Goal: Task Accomplishment & Management: Use online tool/utility

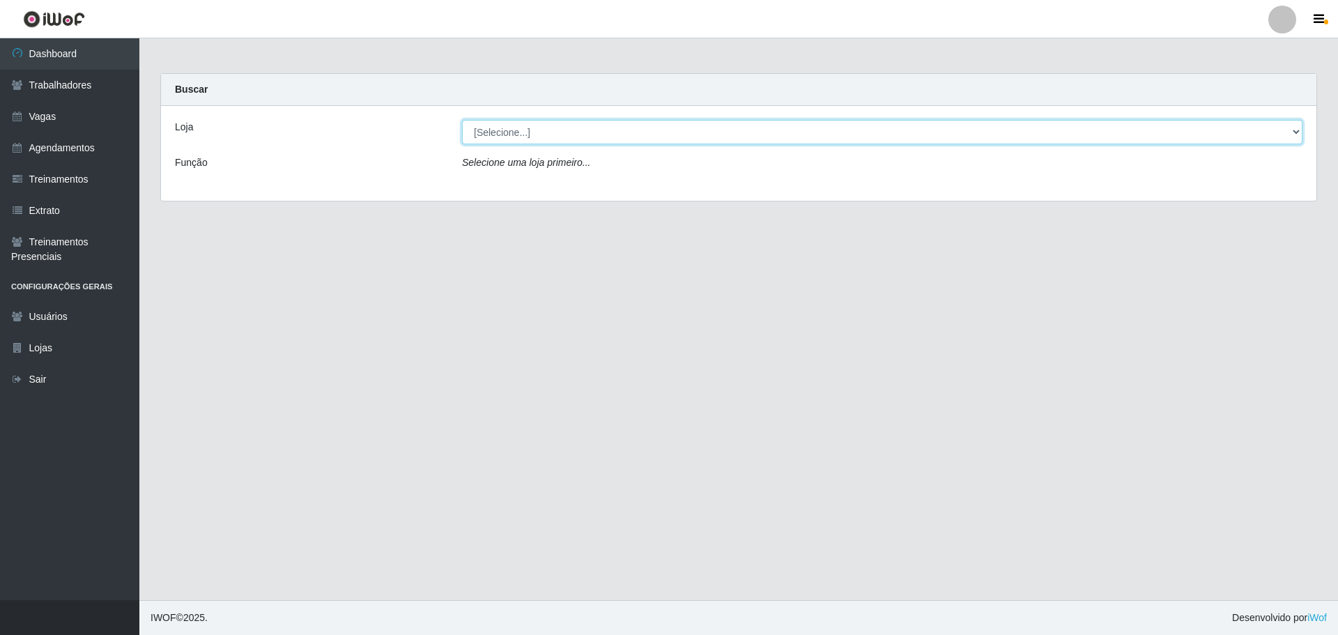
click at [604, 134] on select "[Selecione...] O ROSÁRIO ALIMENTOS" at bounding box center [882, 132] width 841 height 24
select select "349"
click at [462, 120] on select "[Selecione...] O ROSÁRIO ALIMENTOS" at bounding box center [882, 132] width 841 height 24
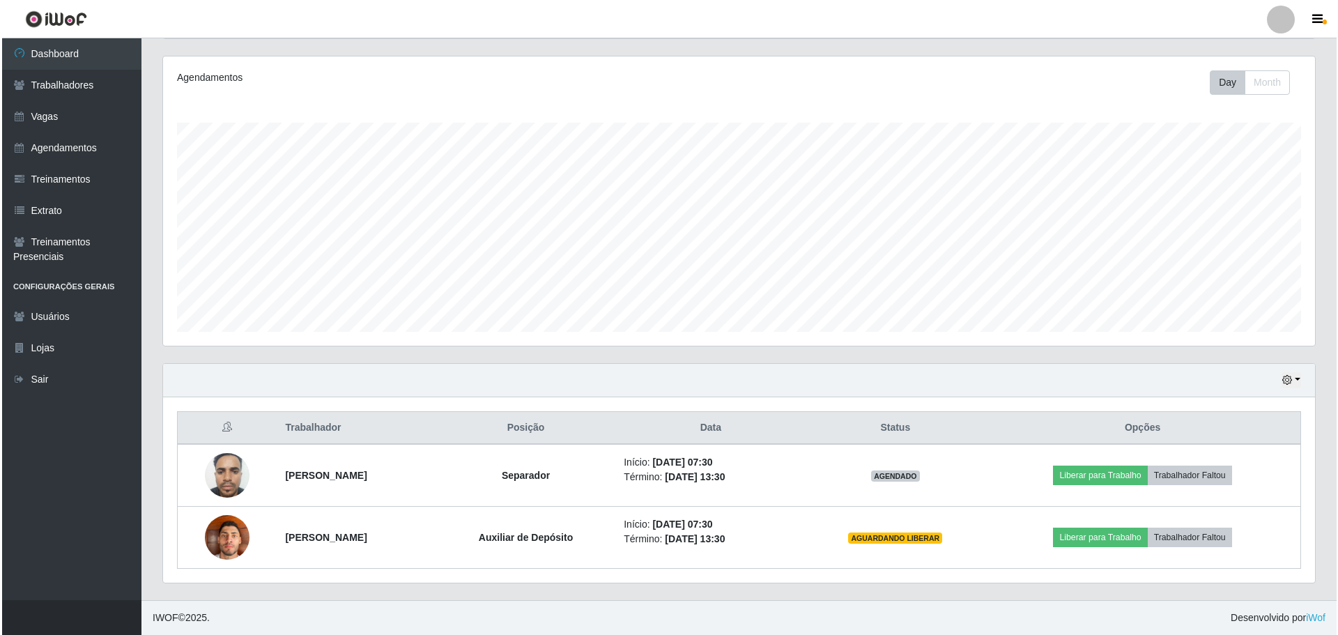
scroll to position [289, 1152]
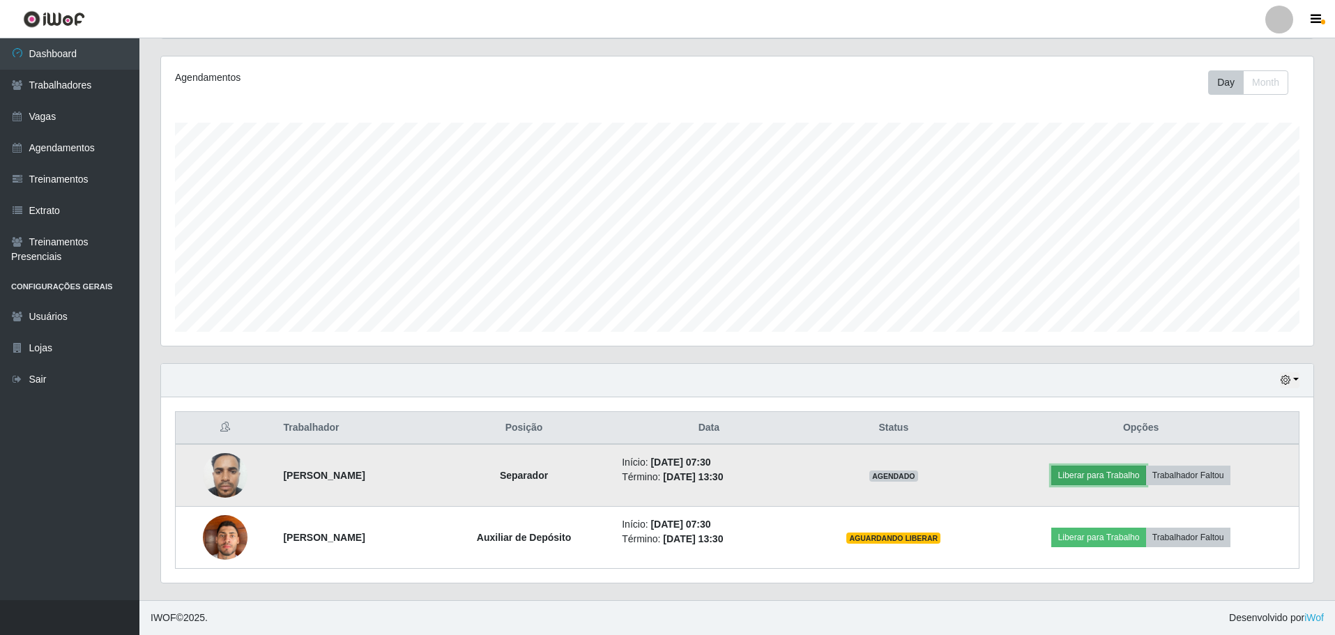
click at [1083, 478] on button "Liberar para Trabalho" at bounding box center [1098, 476] width 94 height 20
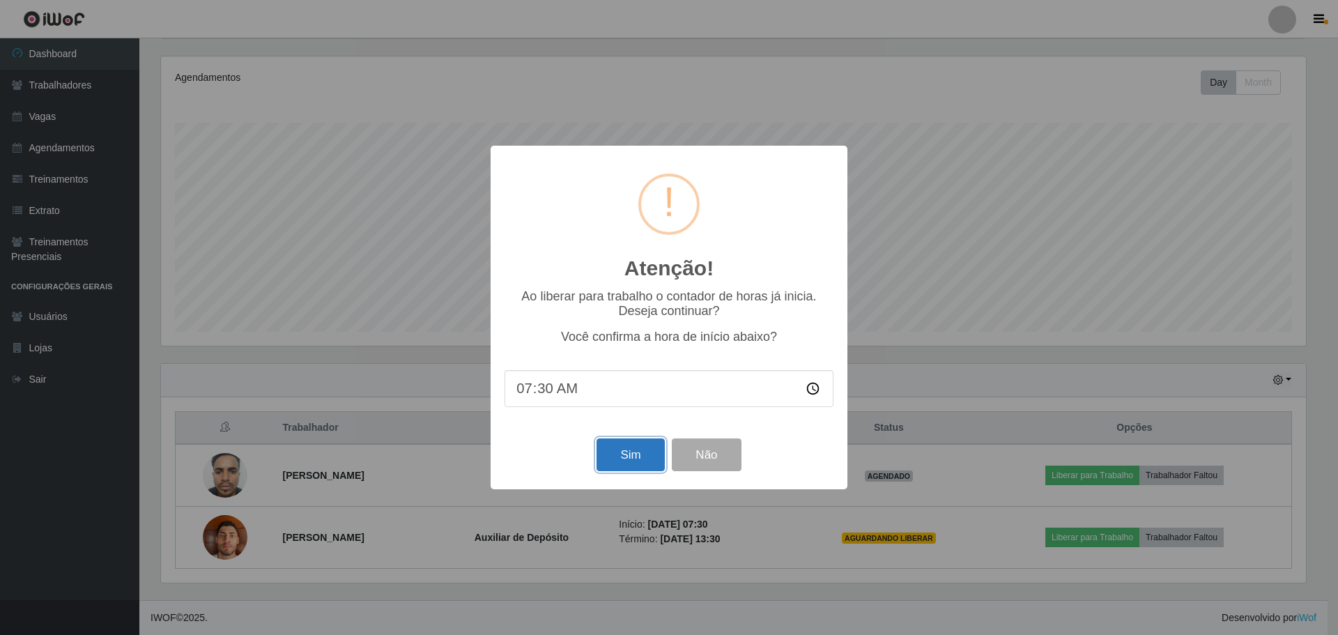
click at [649, 456] on button "Sim" at bounding box center [631, 454] width 68 height 33
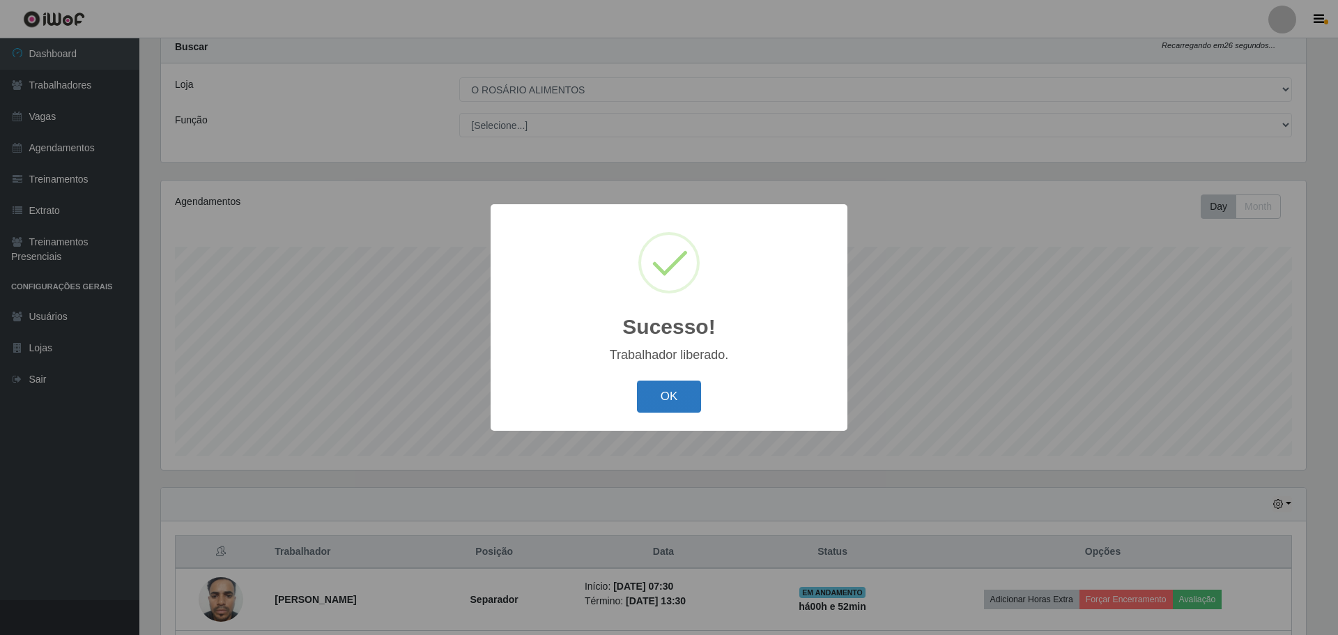
click at [682, 399] on button "OK" at bounding box center [669, 397] width 65 height 33
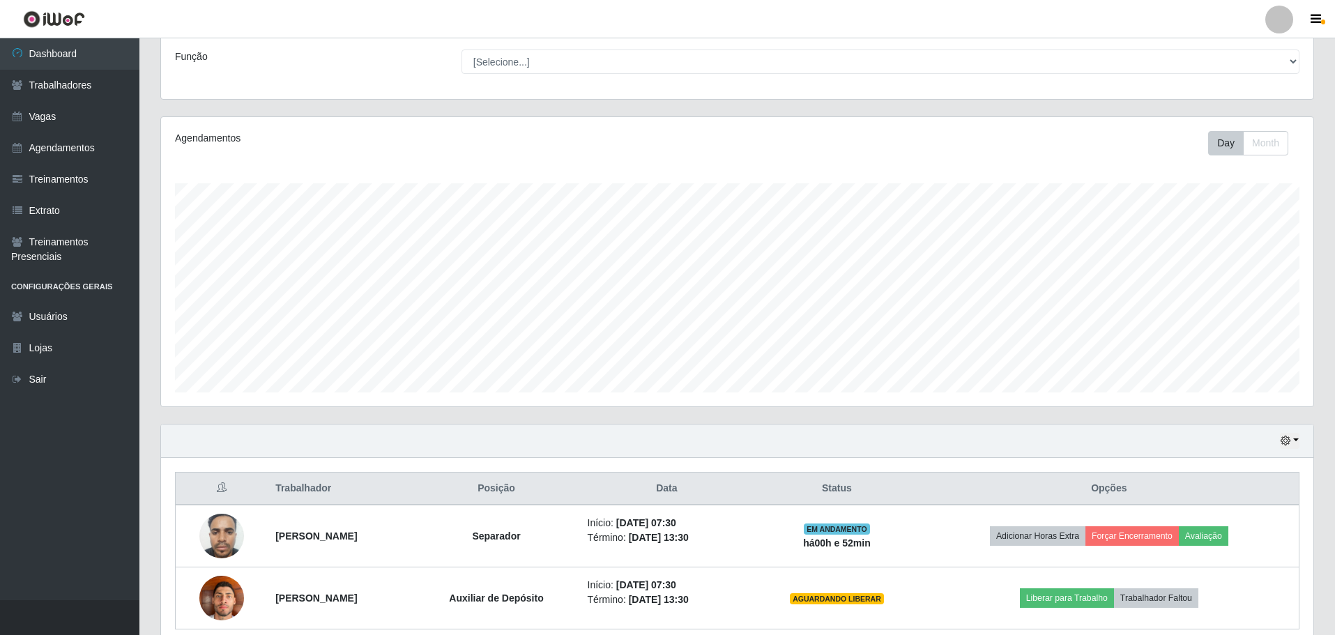
scroll to position [167, 0]
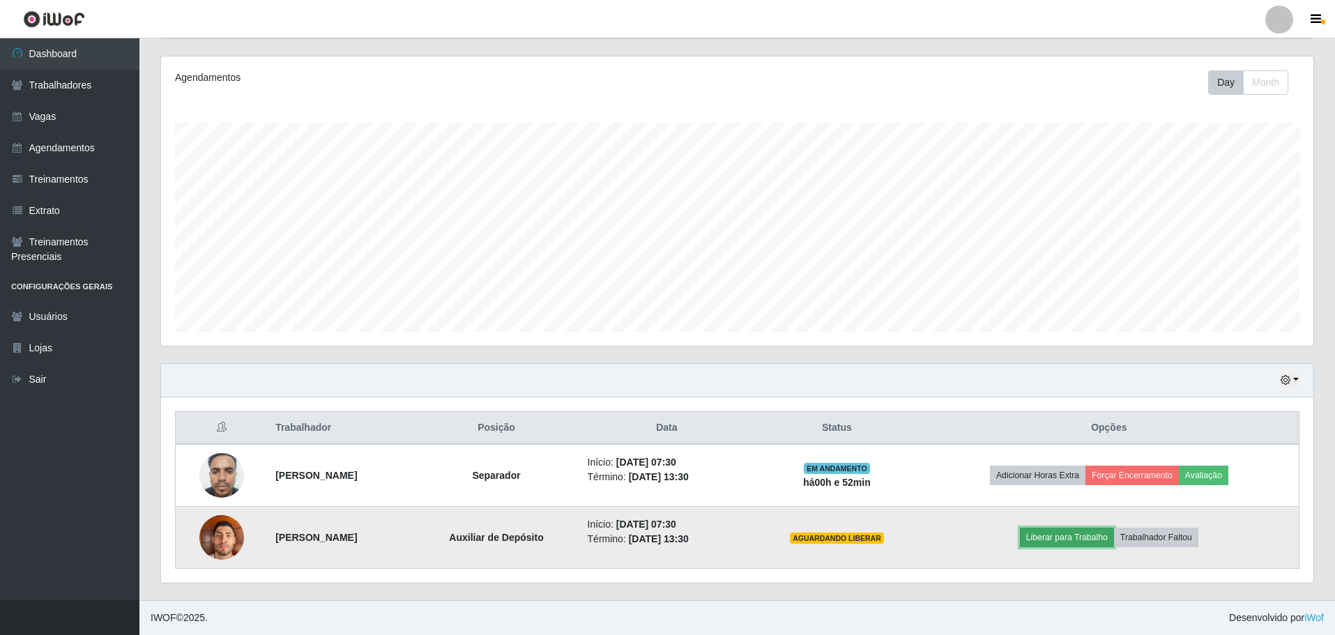
click at [1055, 533] on button "Liberar para Trabalho" at bounding box center [1067, 538] width 94 height 20
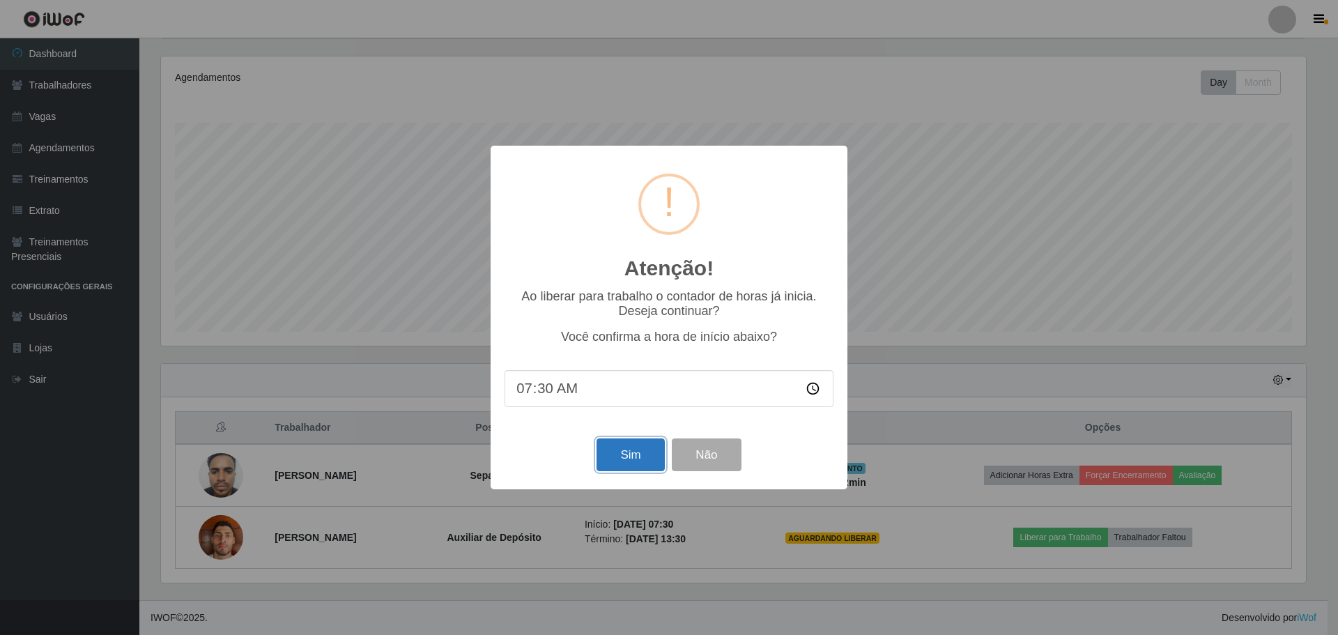
click at [631, 454] on button "Sim" at bounding box center [631, 454] width 68 height 33
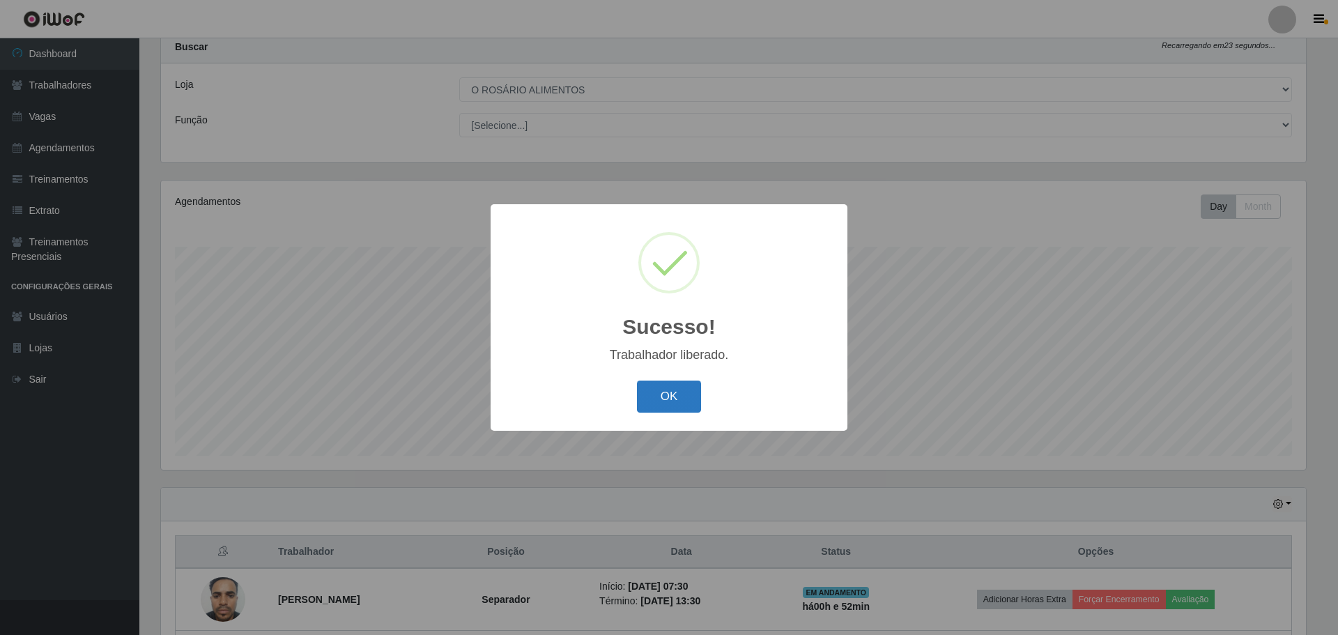
click at [650, 392] on button "OK" at bounding box center [669, 397] width 65 height 33
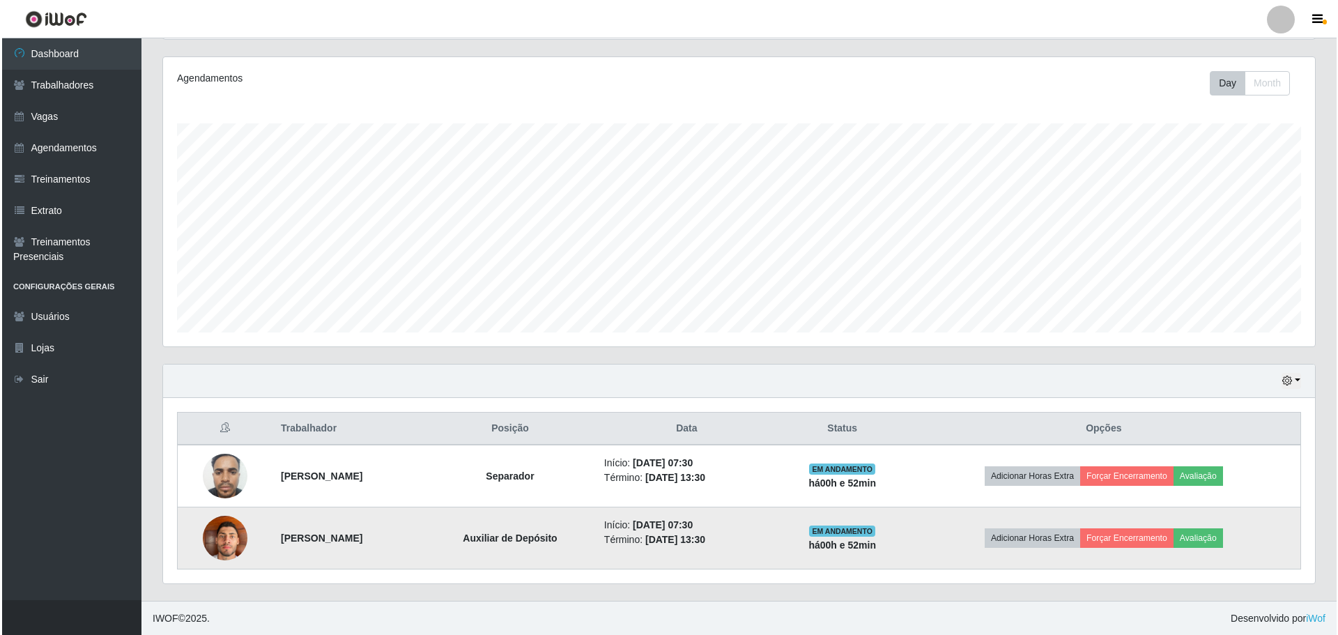
scroll to position [167, 0]
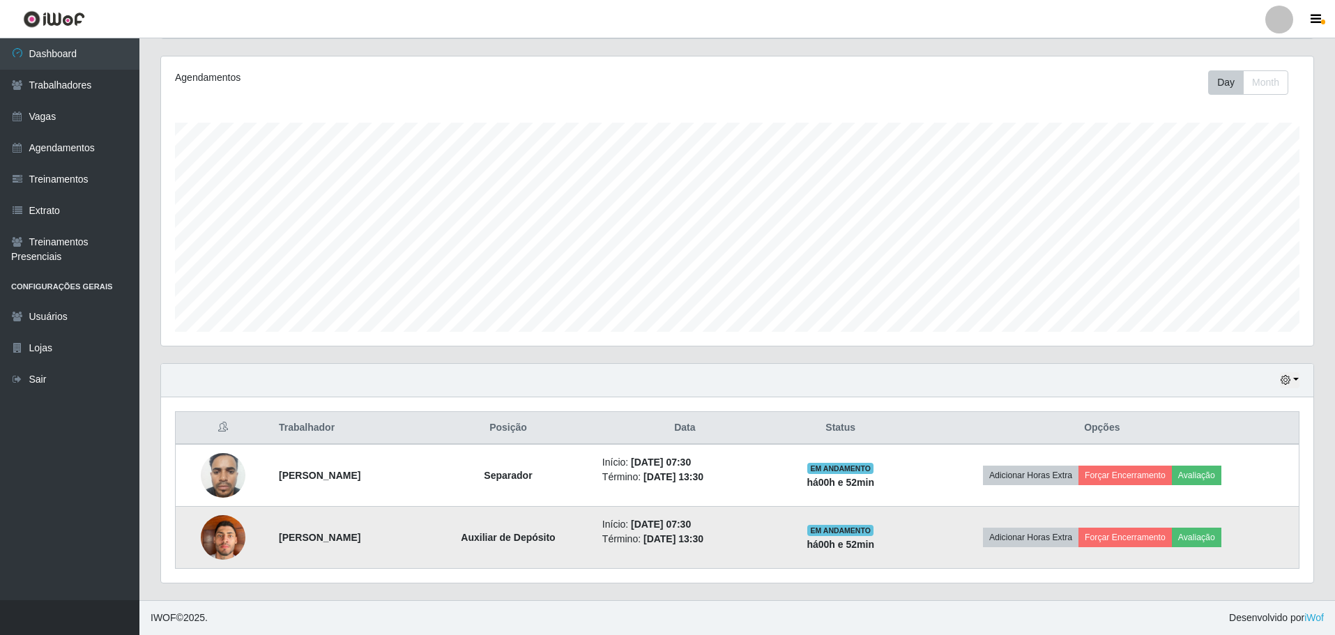
click at [231, 539] on img at bounding box center [223, 536] width 45 height 59
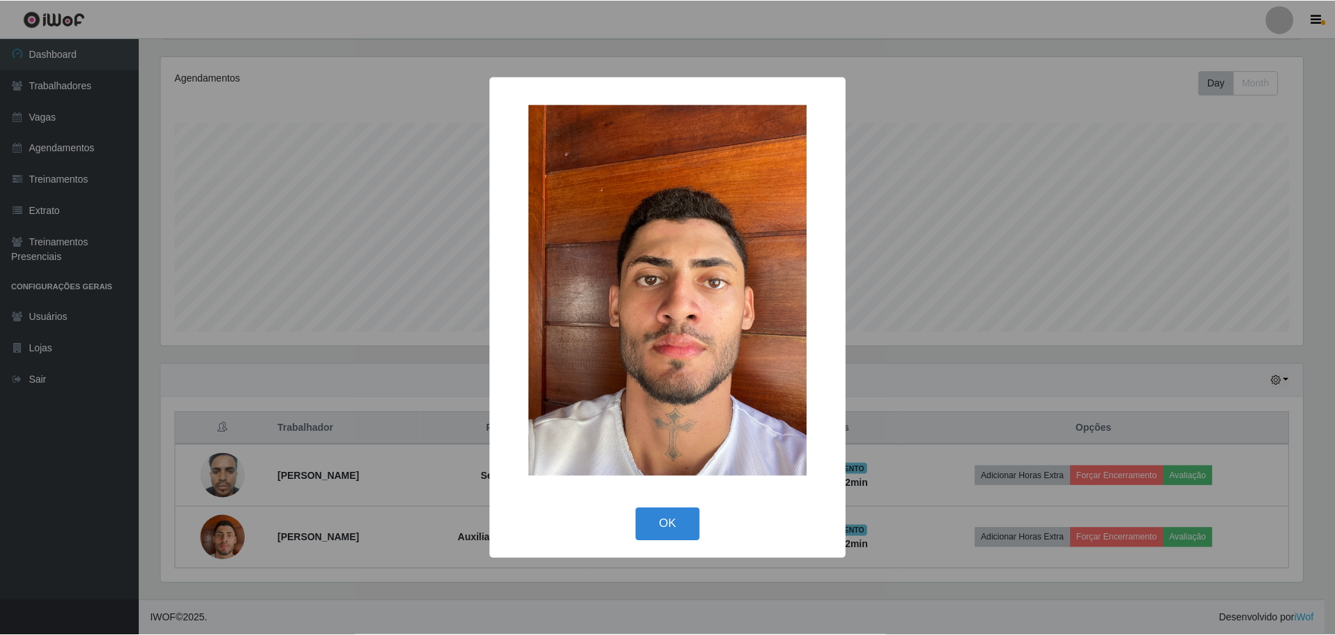
scroll to position [289, 1145]
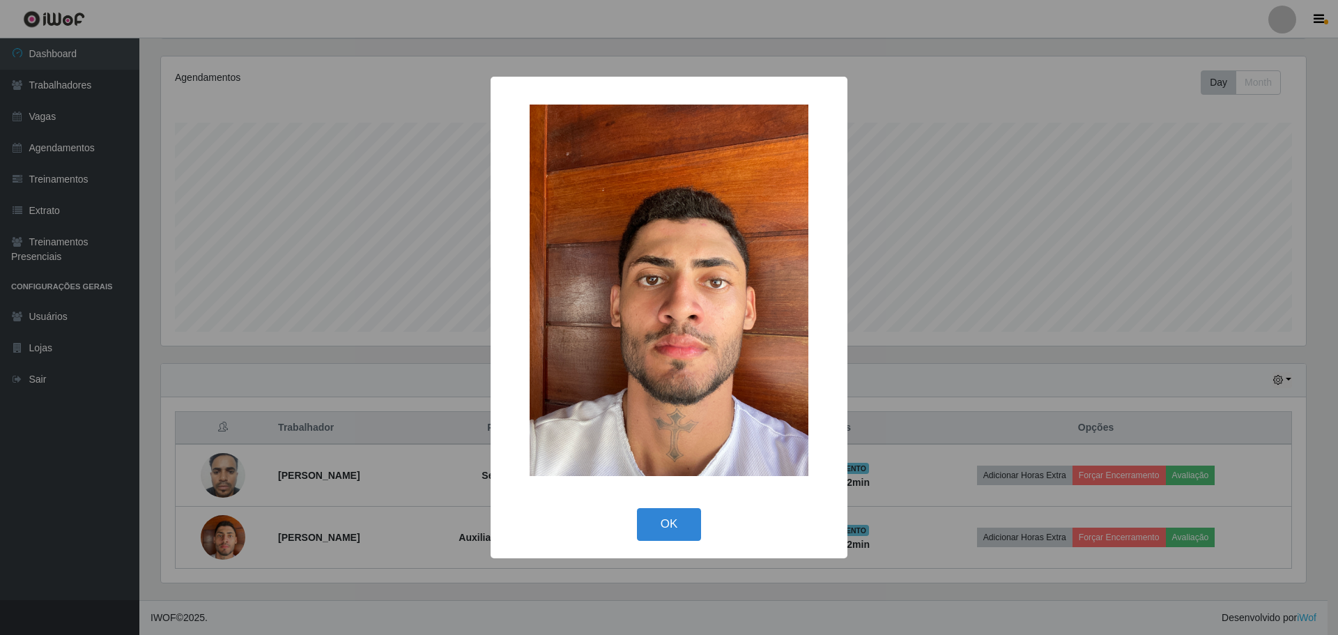
click at [910, 349] on div "× OK Cancel" at bounding box center [669, 317] width 1338 height 635
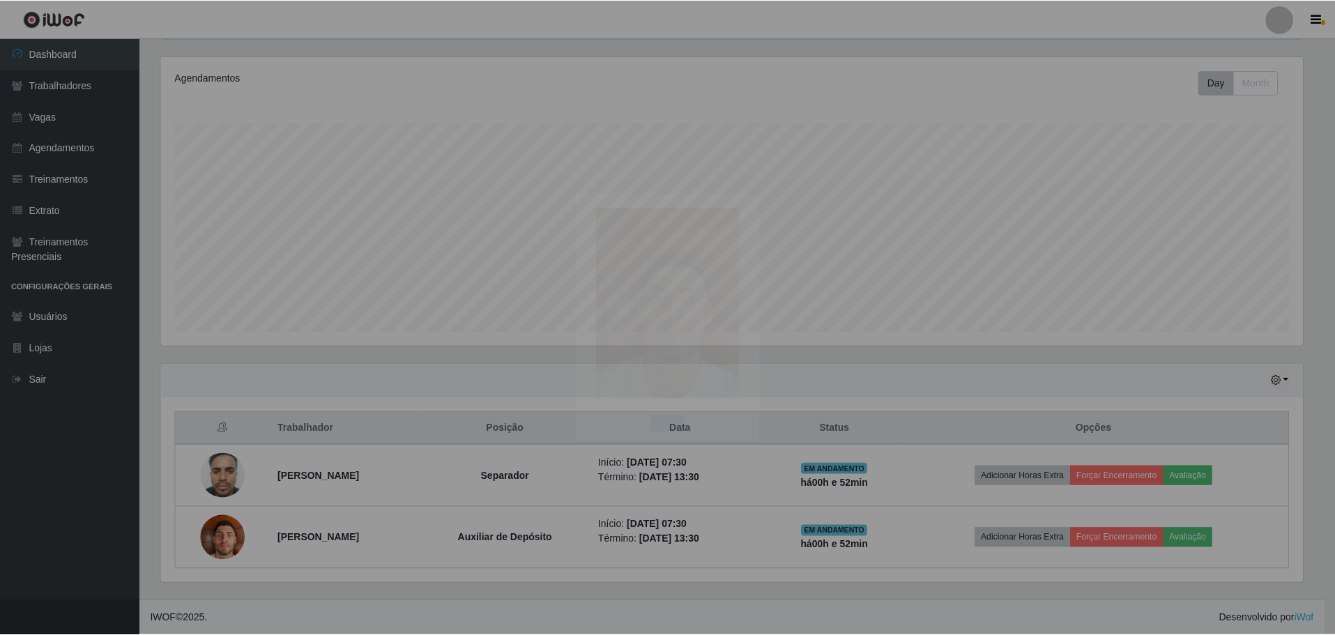
scroll to position [289, 1152]
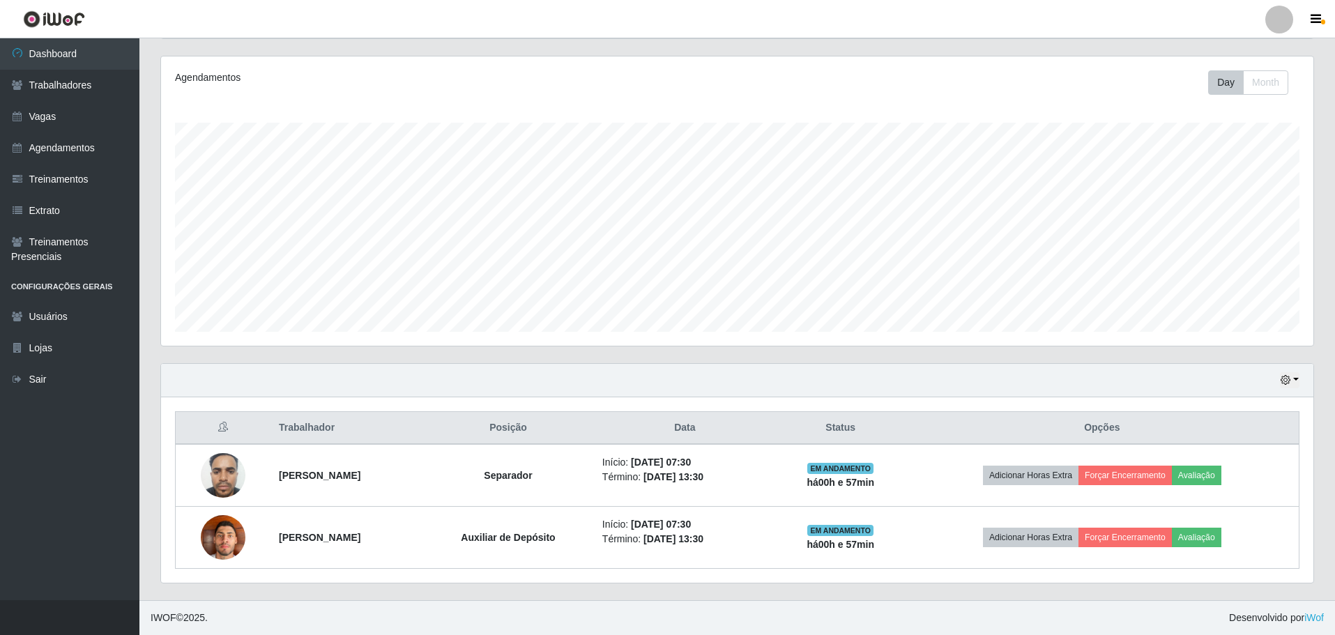
drag, startPoint x: 910, startPoint y: 349, endPoint x: 830, endPoint y: 349, distance: 80.9
click at [830, 349] on div "Agendamentos Day Month" at bounding box center [737, 209] width 1175 height 307
